Goal: Information Seeking & Learning: Understand process/instructions

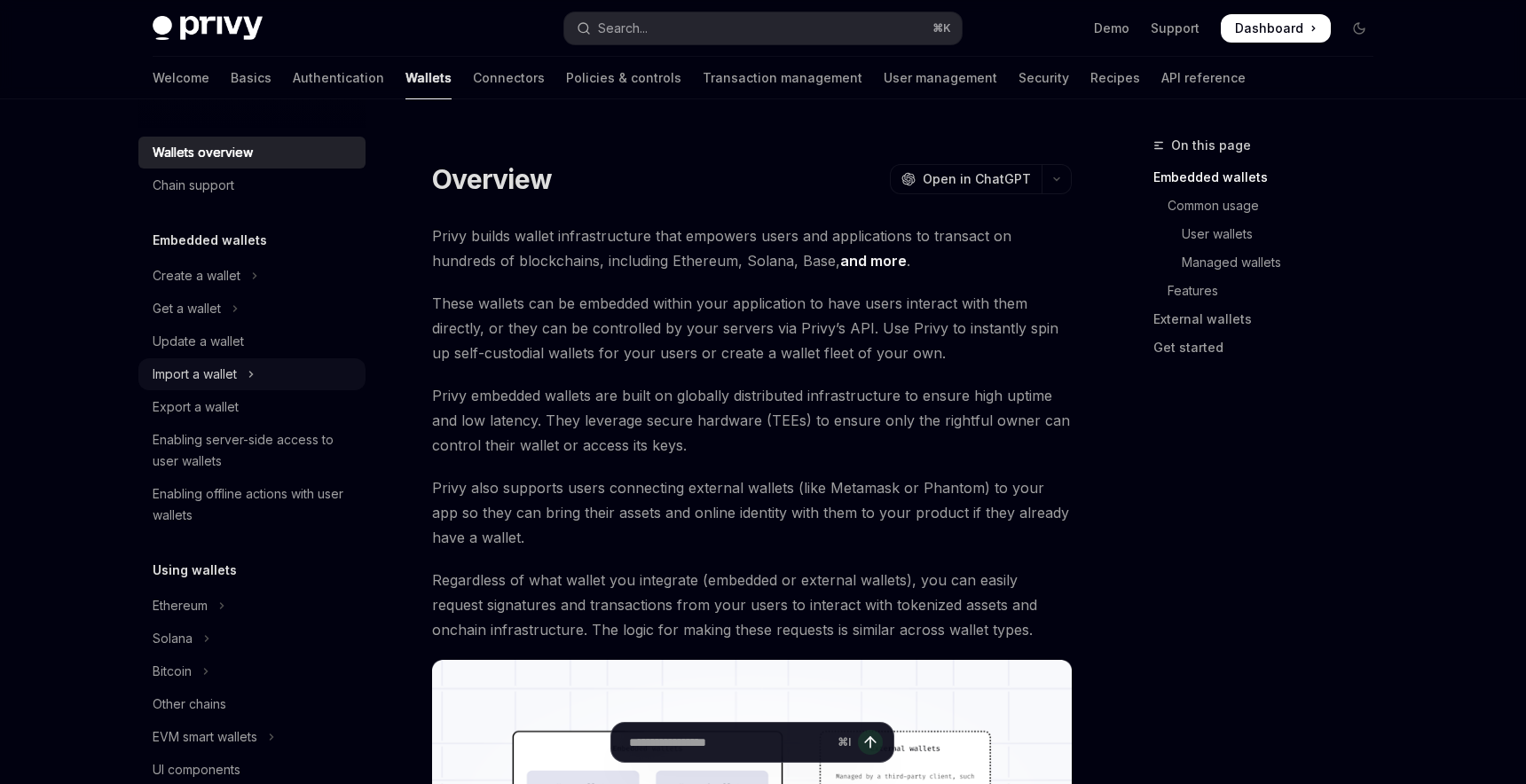
scroll to position [67, 0]
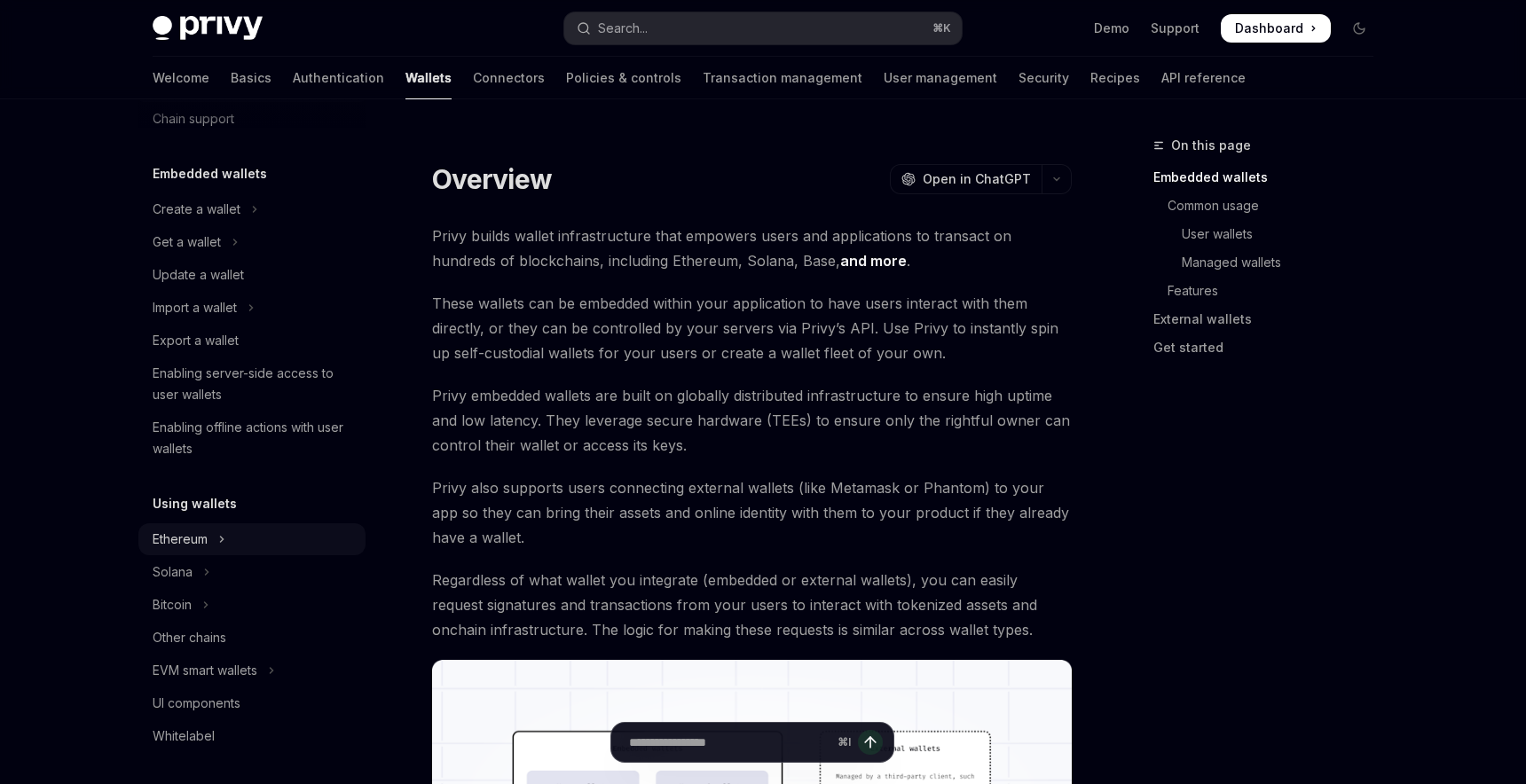
click at [286, 535] on button "Ethereum" at bounding box center [252, 539] width 227 height 32
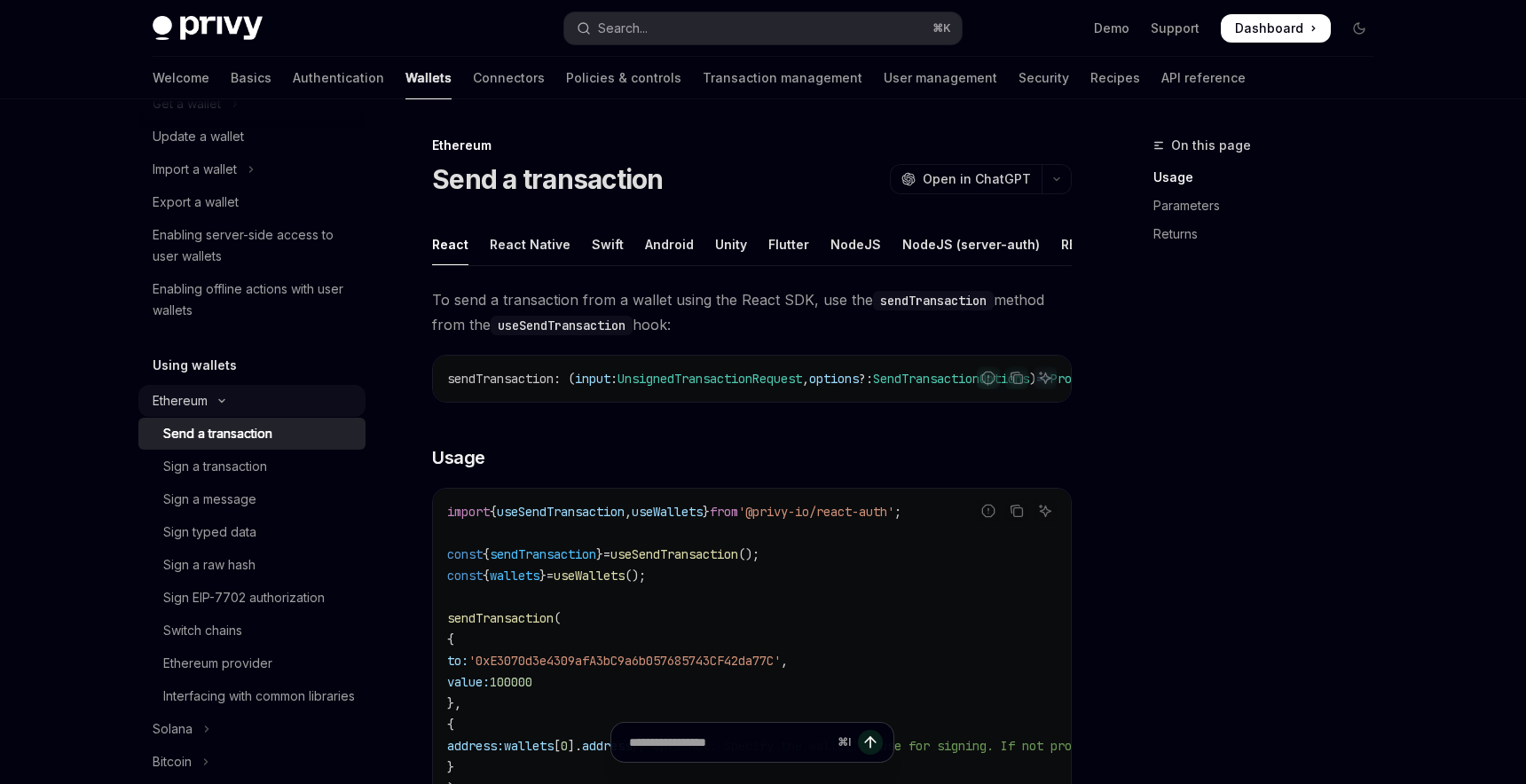
scroll to position [220, 0]
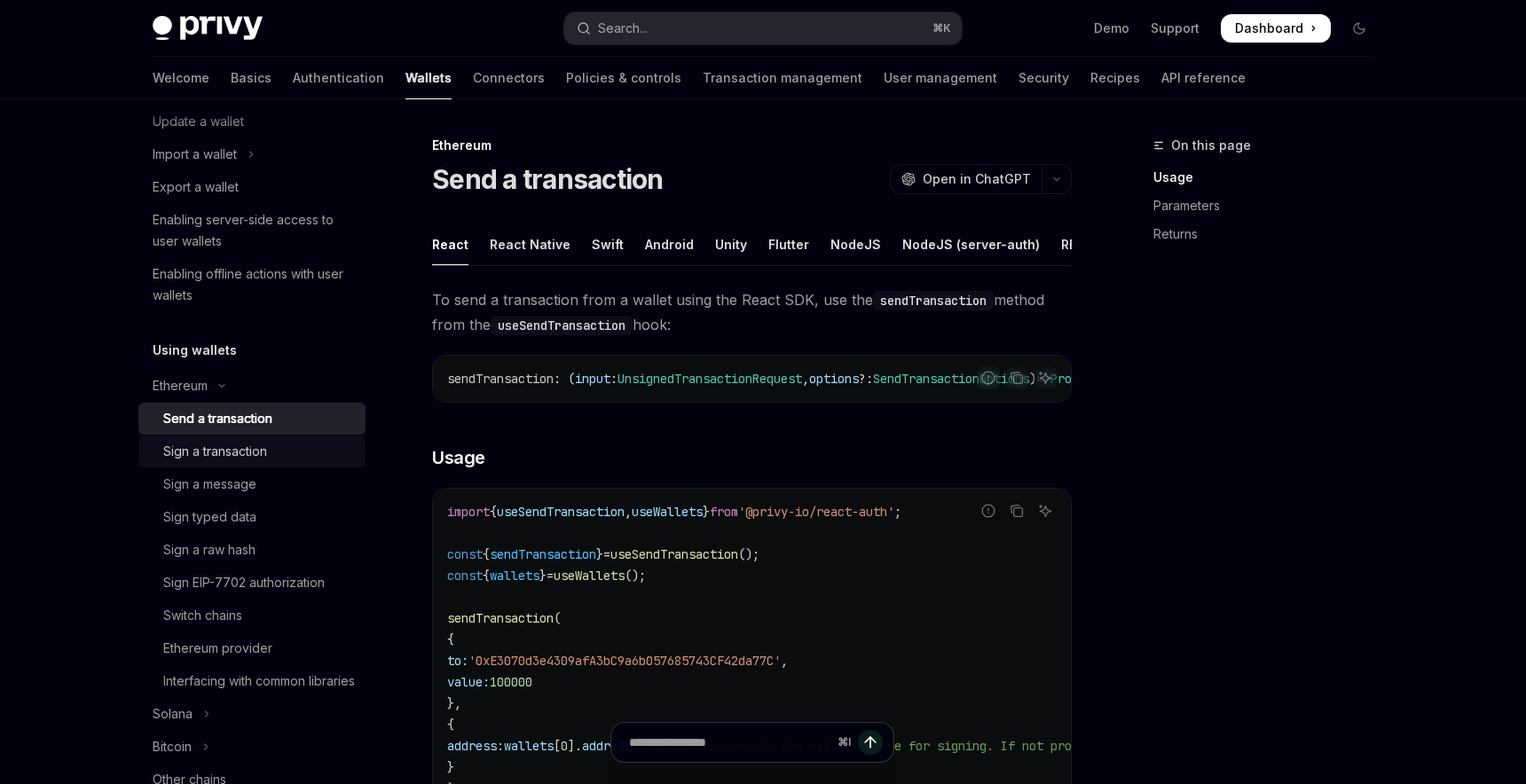
click at [282, 463] on link "Sign a transaction" at bounding box center [252, 451] width 227 height 32
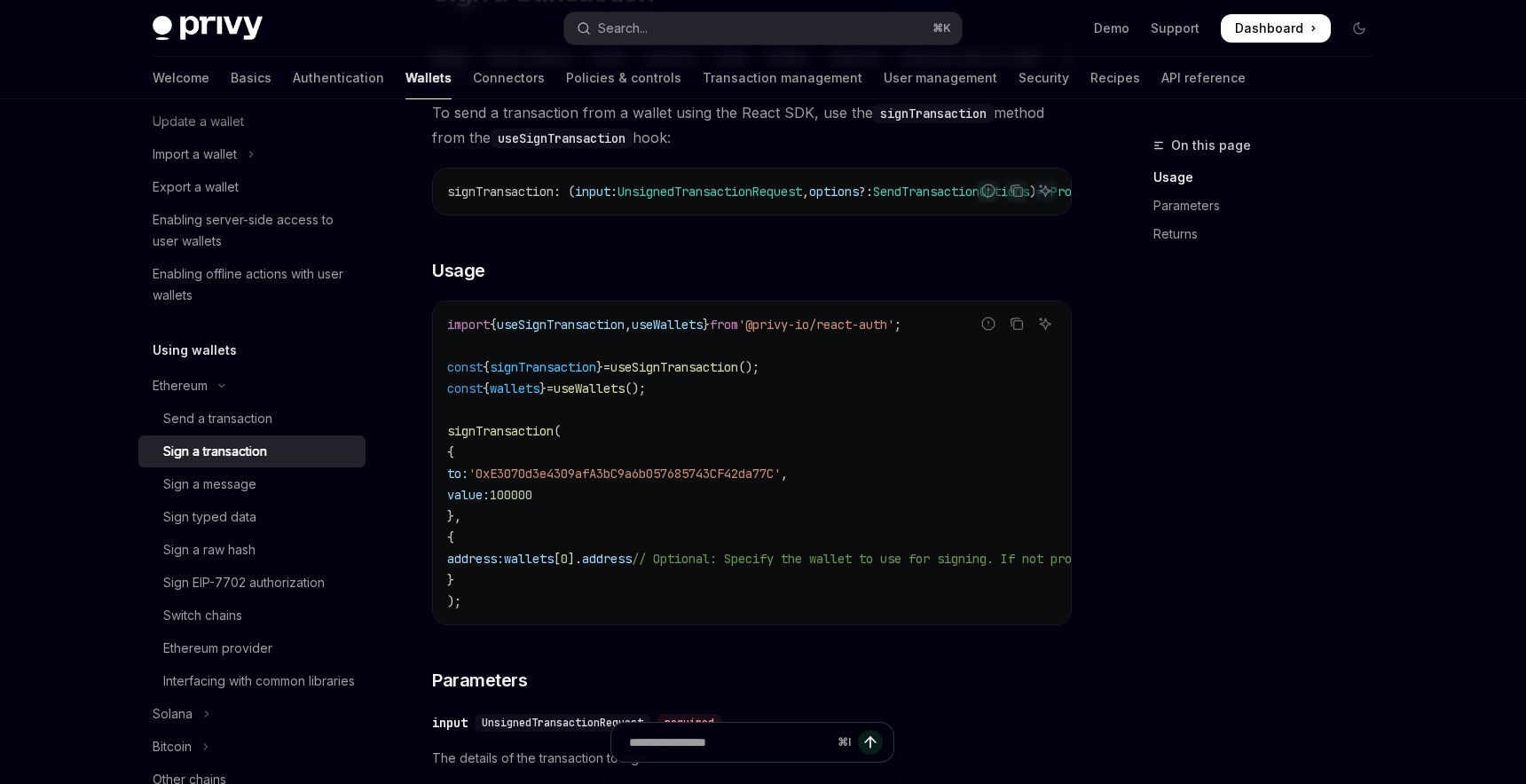
scroll to position [190, 0]
click at [738, 371] on span "useSignTransaction" at bounding box center [674, 365] width 128 height 16
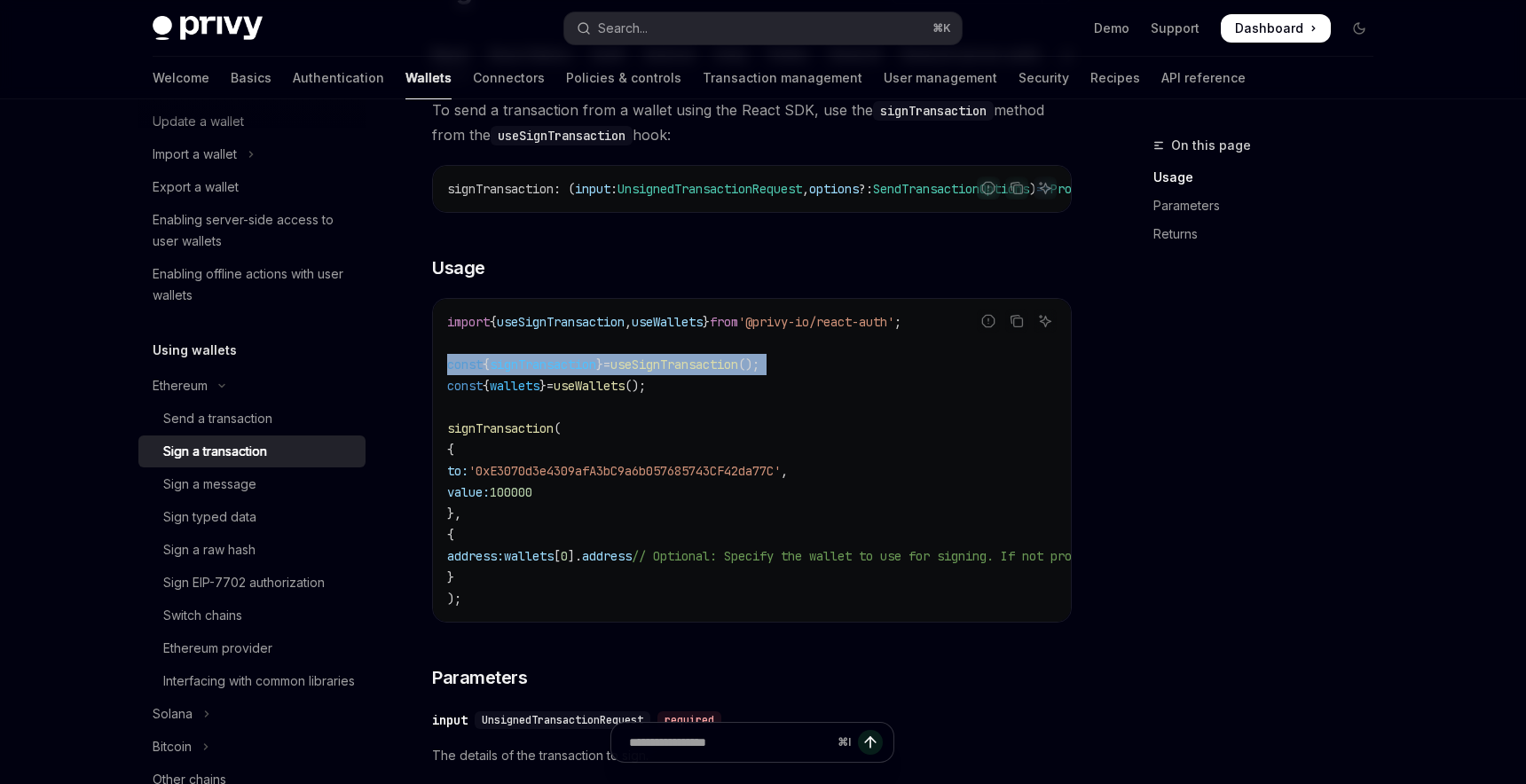
click at [738, 371] on span "useSignTransaction" at bounding box center [674, 365] width 128 height 16
copy code "const { signTransaction } = useSignTransaction ();"
click at [710, 325] on span "}" at bounding box center [706, 322] width 7 height 16
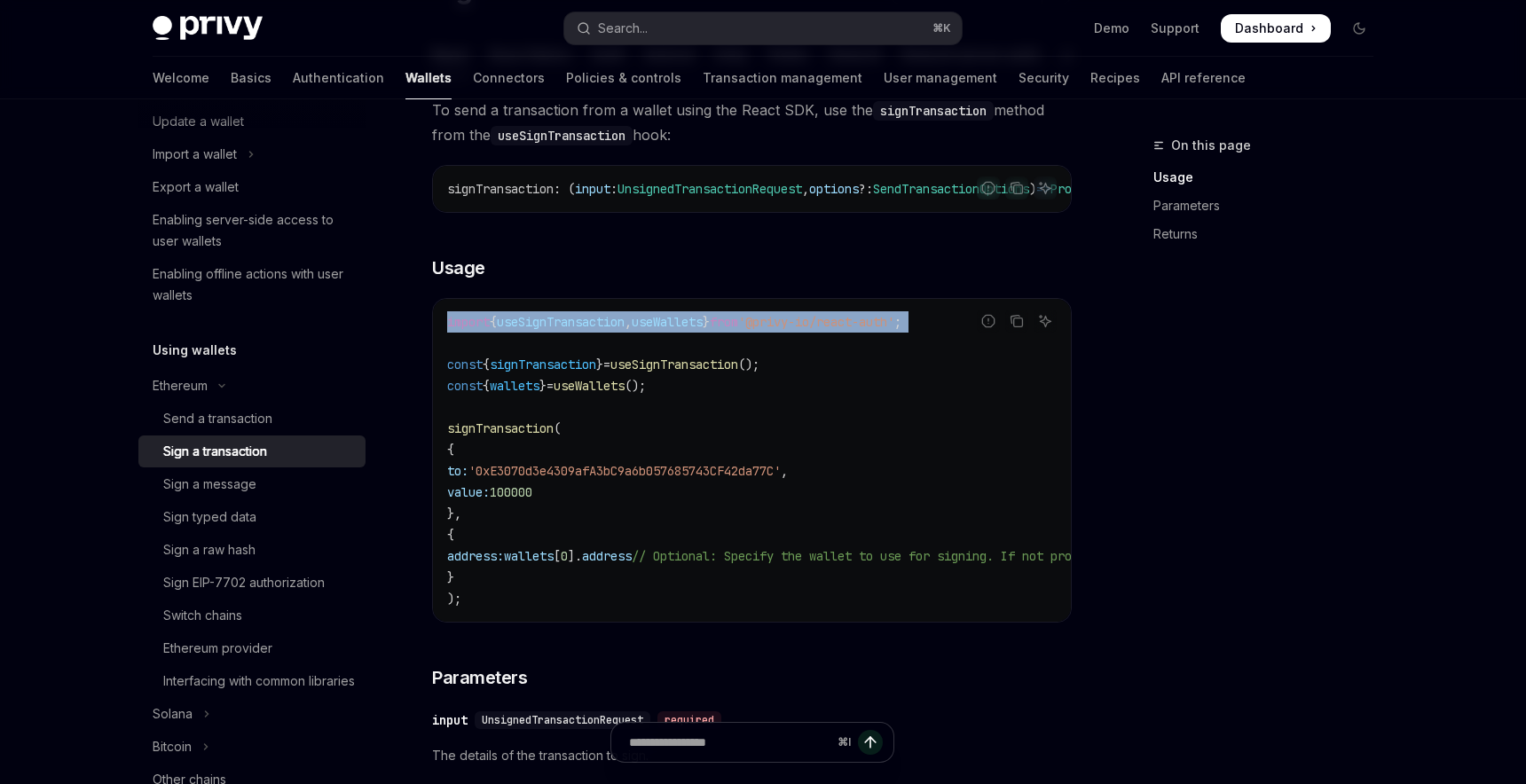
click at [710, 325] on span "}" at bounding box center [706, 322] width 7 height 16
copy code "import { useSignTransaction , useWallets } from '@privy-io/react-auth' ;"
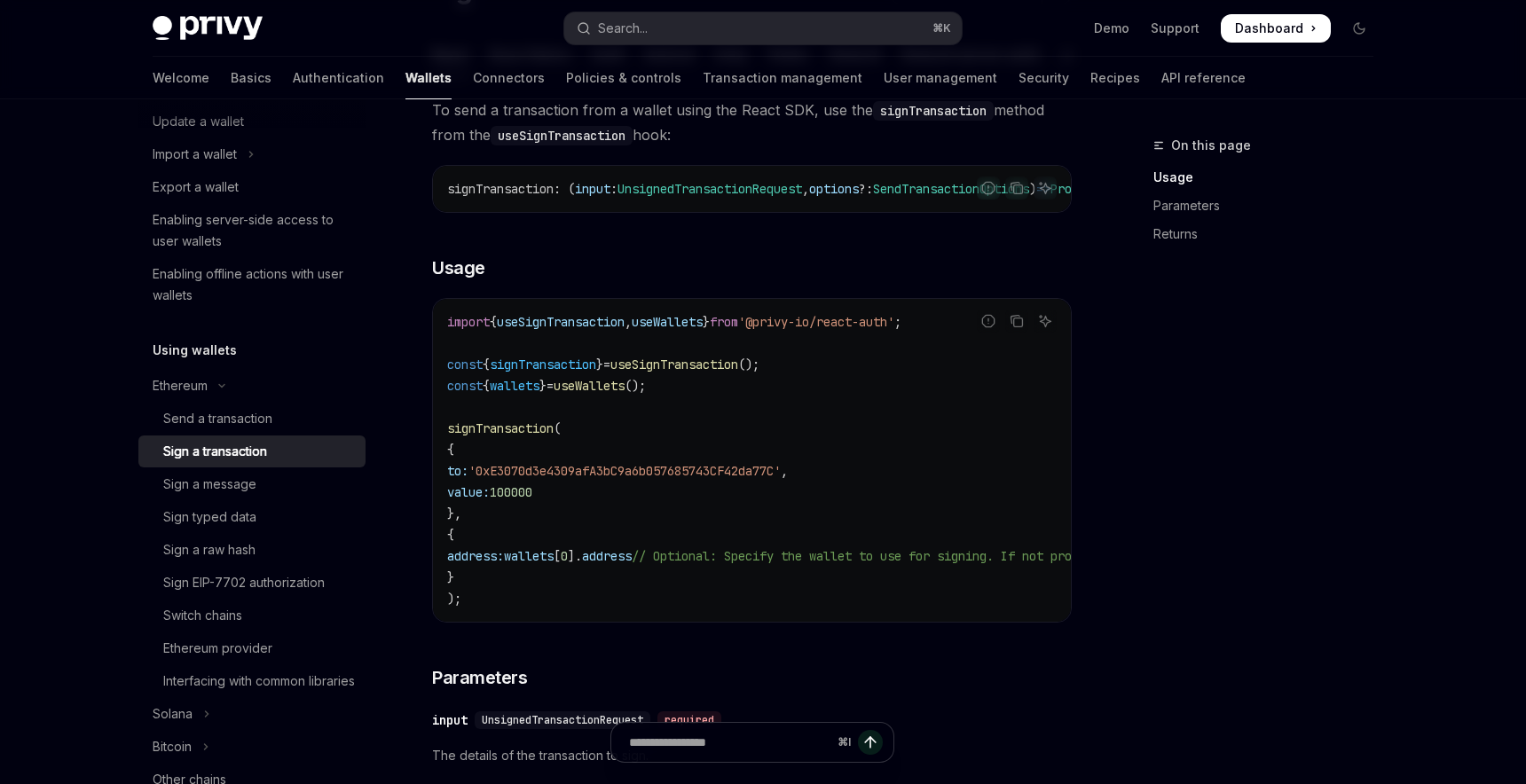
click at [657, 371] on span "useSignTransaction" at bounding box center [674, 365] width 128 height 16
click at [307, 423] on div "Send a transaction" at bounding box center [259, 418] width 192 height 21
type textarea "*"
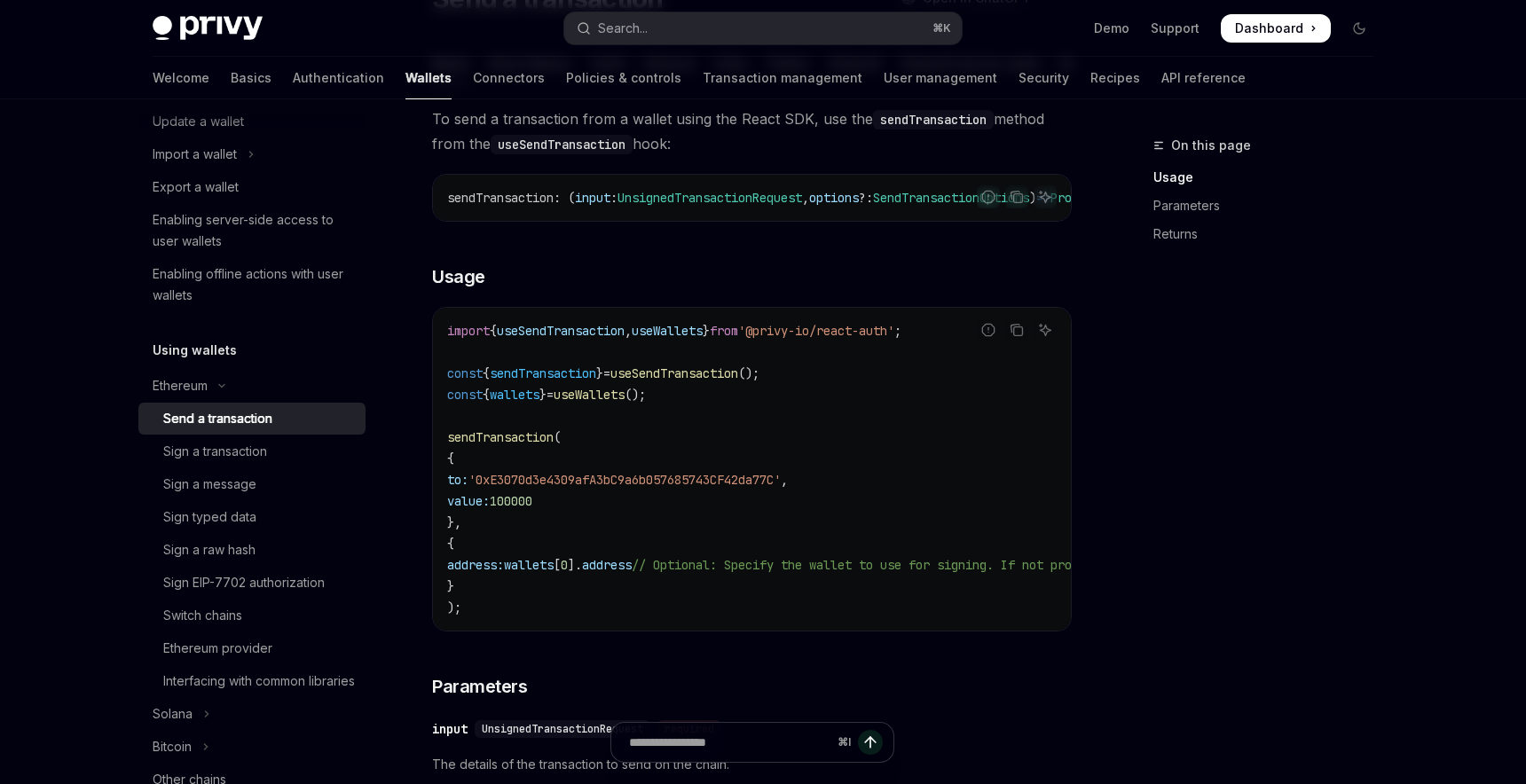
scroll to position [183, 0]
click at [649, 379] on span "useSendTransaction" at bounding box center [674, 371] width 128 height 16
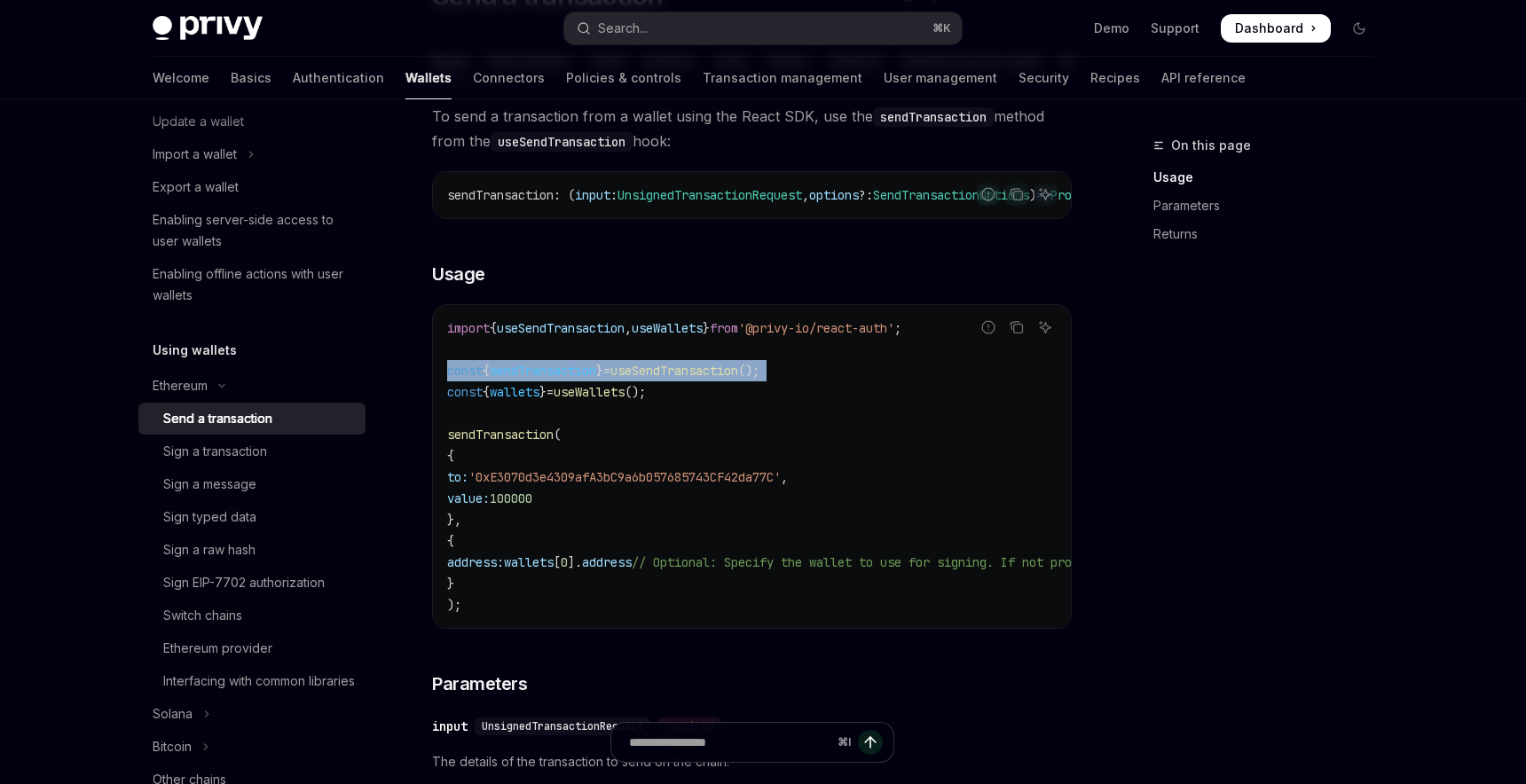
click at [649, 379] on span "useSendTransaction" at bounding box center [674, 371] width 128 height 16
copy code "const { sendTransaction } = useSendTransaction ();"
click at [680, 504] on code "import { useSendTransaction , useWallets } from '@privy-io/react-auth' ; const …" at bounding box center [912, 467] width 930 height 298
